Goal: Transaction & Acquisition: Purchase product/service

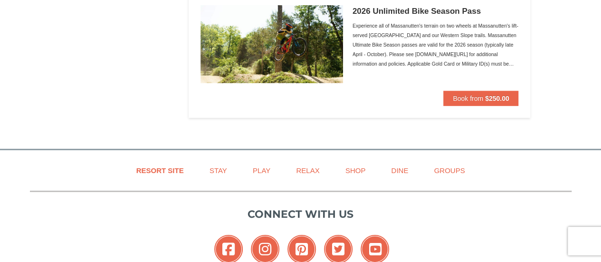
scroll to position [1486, 0]
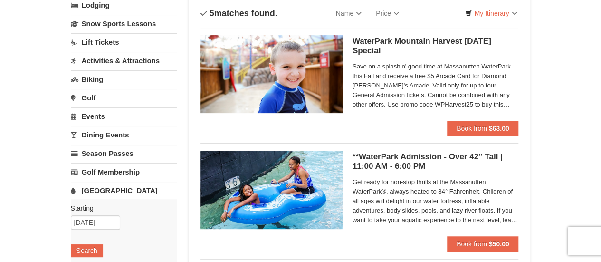
scroll to position [68, 0]
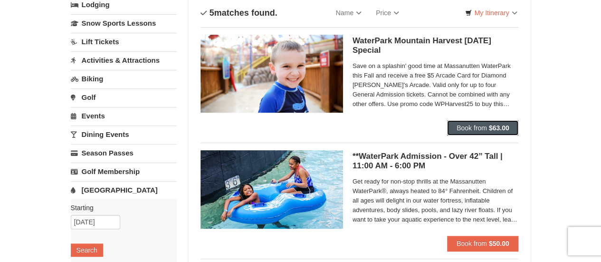
click at [479, 128] on span "Book from" at bounding box center [471, 128] width 30 height 8
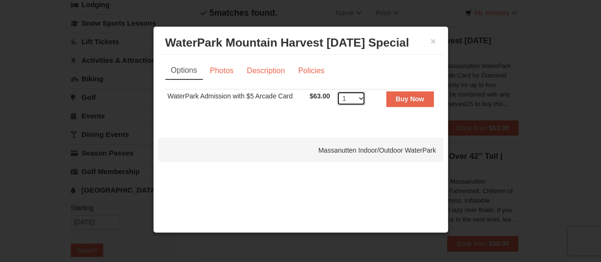
click at [362, 103] on select "1 2 3 4 5 6 7 8 9 10 11 12 13 14 15 16 17 18 19 20 21 22" at bounding box center [351, 98] width 28 height 14
select select "4"
click at [337, 91] on select "1 2 3 4 5 6 7 8 9 10 11 12 13 14 15 16 17 18 19 20 21 22" at bounding box center [351, 98] width 28 height 14
click at [415, 99] on strong "Buy Now" at bounding box center [410, 99] width 28 height 8
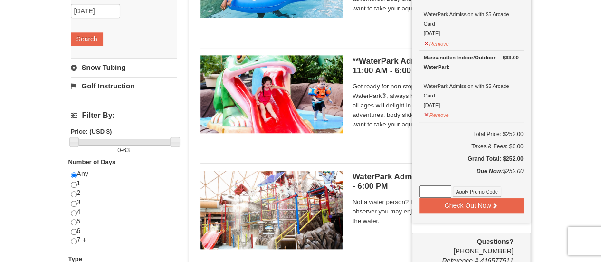
scroll to position [280, 0]
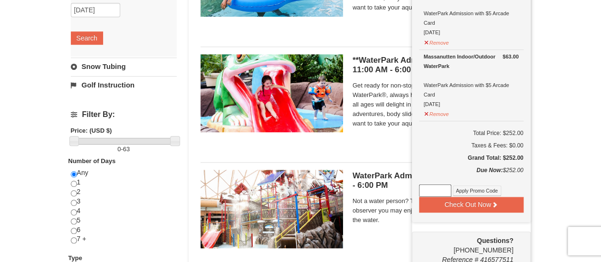
click at [440, 191] on input at bounding box center [435, 190] width 32 height 12
type input "WPHarvest25"
click at [482, 189] on button "Apply Promo Code" at bounding box center [477, 190] width 48 height 10
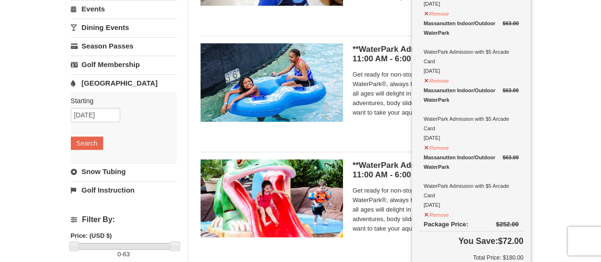
scroll to position [174, 0]
